Goal: Information Seeking & Learning: Understand process/instructions

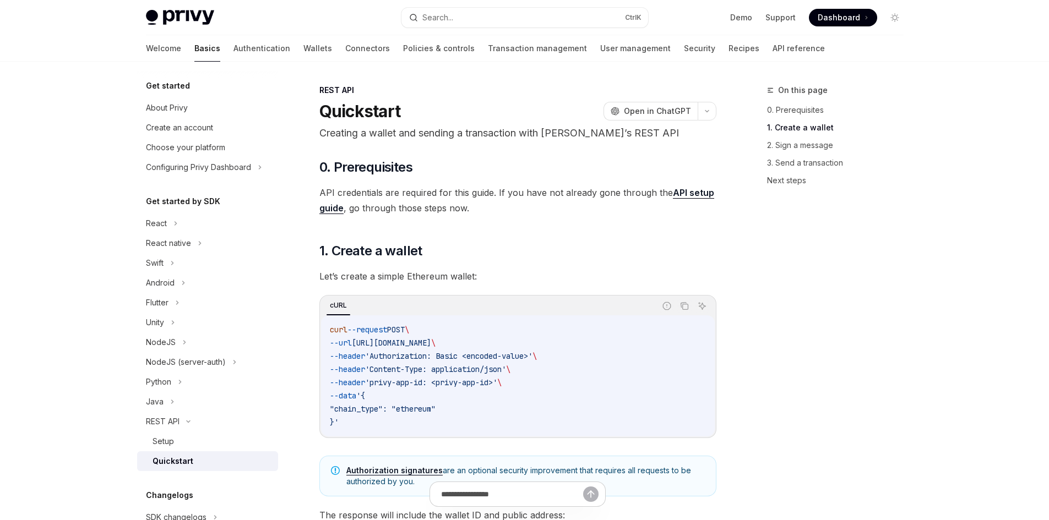
scroll to position [320, 0]
